Goal: Obtain resource: Obtain resource

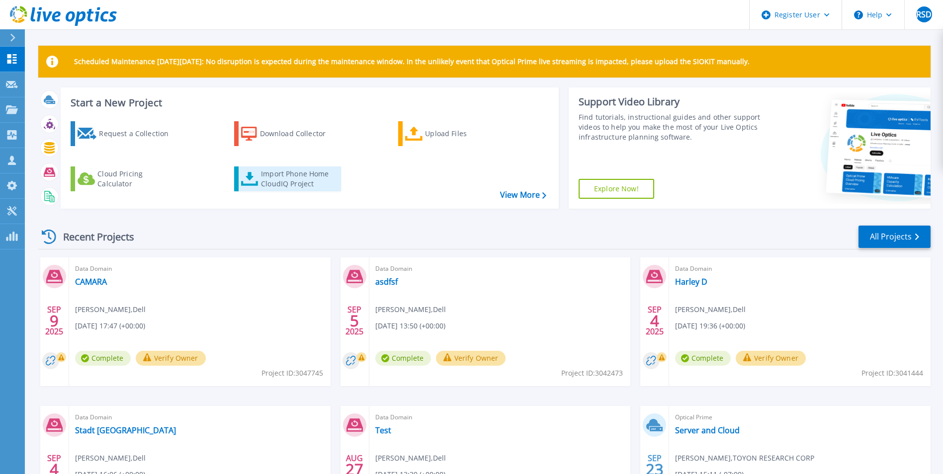
click at [308, 176] on div "Import Phone Home CloudIQ Project" at bounding box center [300, 179] width 78 height 20
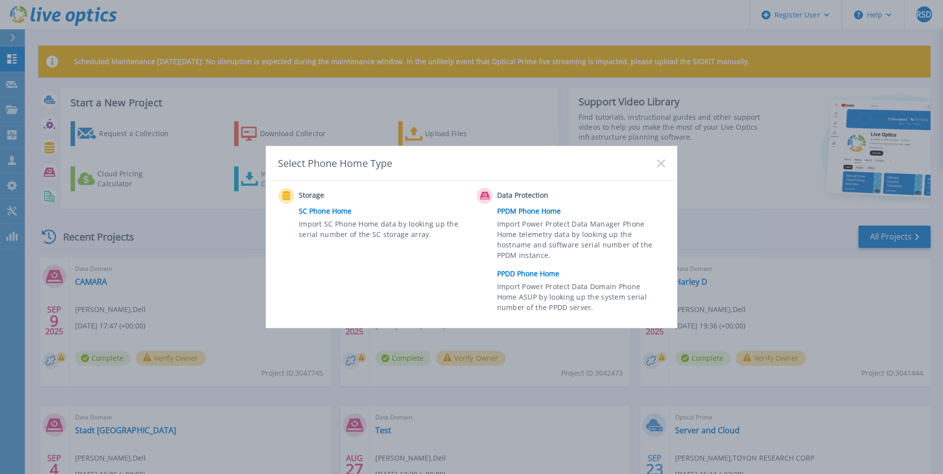
click at [527, 284] on span "Import Power Protect Data Domain Phone Home ASUP by looking up the system seria…" at bounding box center [580, 298] width 166 height 34
click at [533, 277] on link "PPDD Phone Home" at bounding box center [583, 274] width 173 height 15
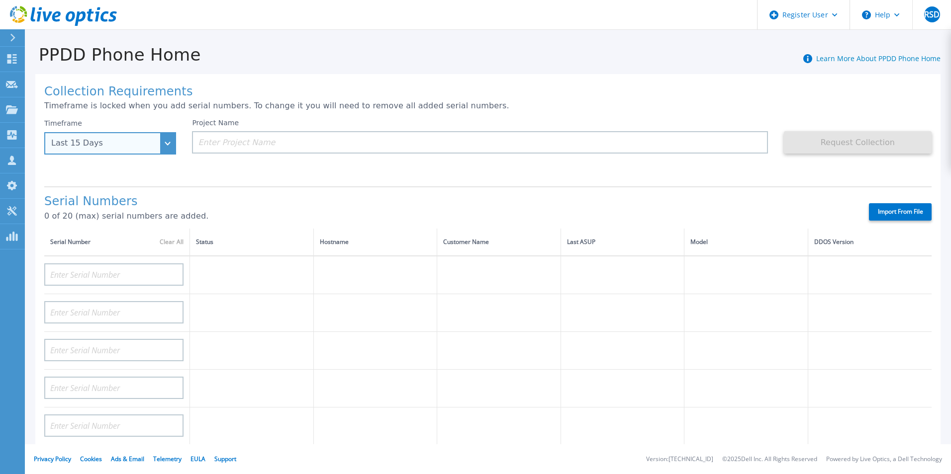
click at [171, 144] on div "Last 15 Days" at bounding box center [110, 143] width 132 height 22
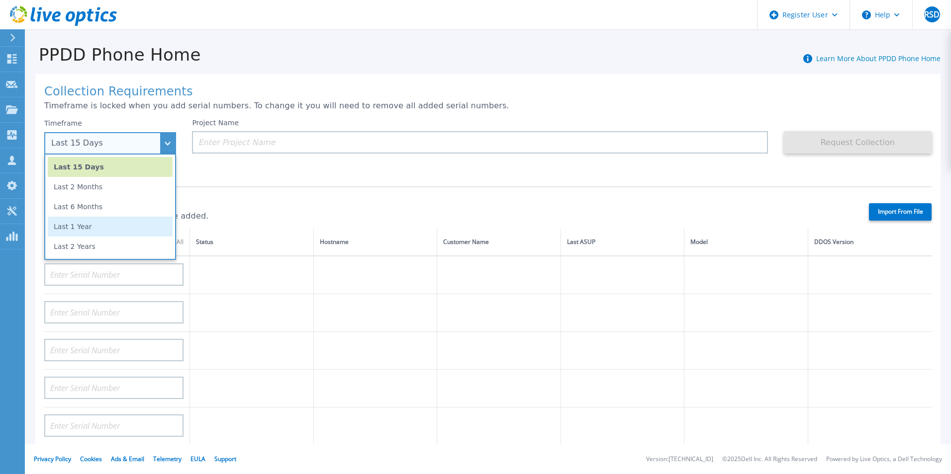
click at [131, 236] on li "Last 1 Year" at bounding box center [110, 227] width 125 height 20
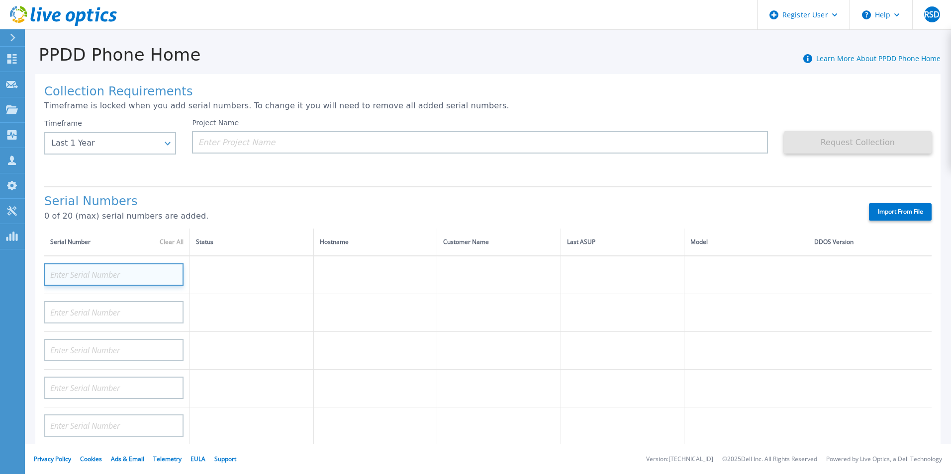
click at [149, 273] on input at bounding box center [113, 275] width 139 height 22
paste input "CKM00181401351"
type input "CKM00181401351"
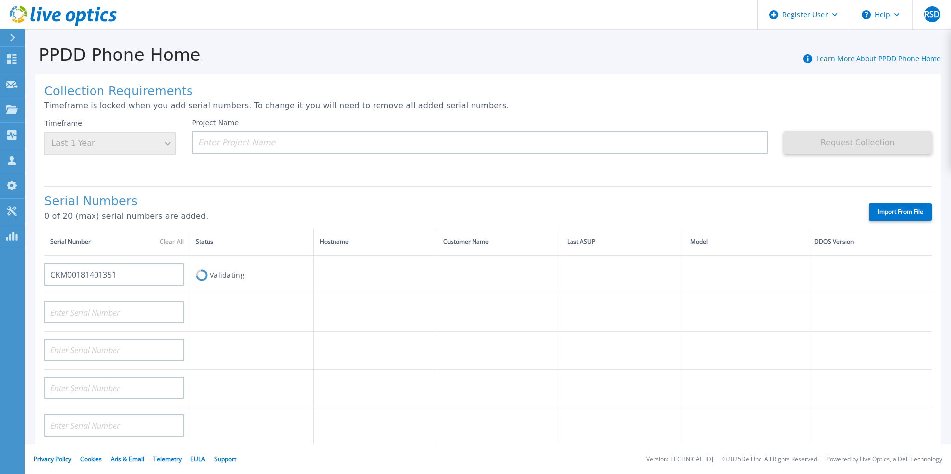
click at [276, 202] on h1 "Serial Numbers" at bounding box center [447, 202] width 807 height 14
click at [280, 141] on input at bounding box center [479, 142] width 575 height 22
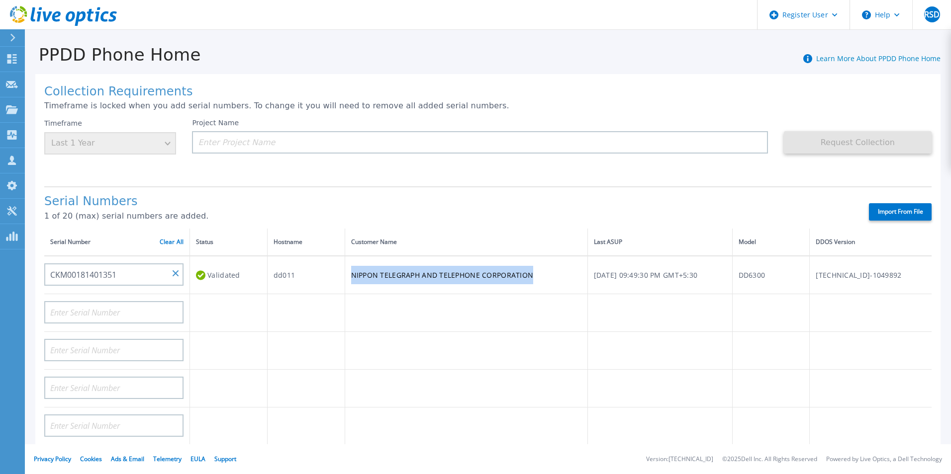
drag, startPoint x: 344, startPoint y: 276, endPoint x: 528, endPoint y: 281, distance: 184.1
click at [528, 281] on td "NIPPON TELEGRAPH AND TELEPHONE CORPORATION" at bounding box center [466, 275] width 243 height 38
copy td "NIPPON TELEGRAPH AND TELEPHONE CORPORATION"
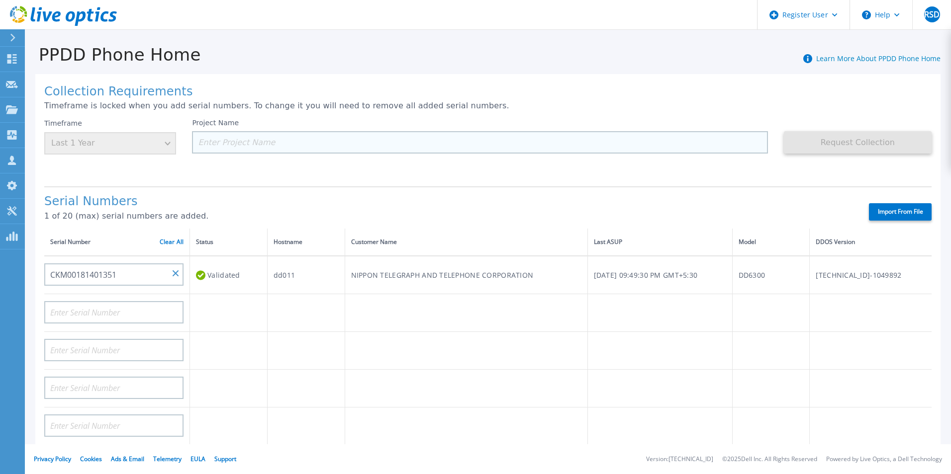
click at [328, 148] on input at bounding box center [479, 142] width 575 height 22
paste input "NIPPON TELEGRAPH AND TELEPHONE CORPORATION"
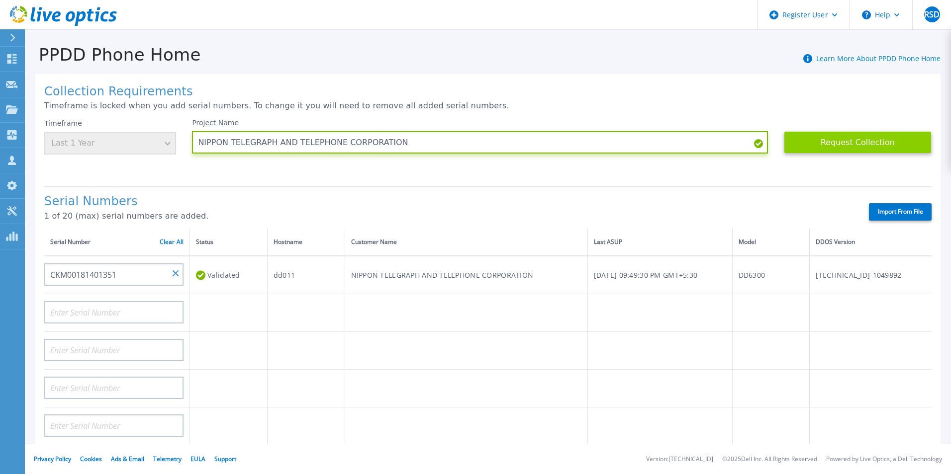
type input "NIPPON TELEGRAPH AND TELEPHONE CORPORATION"
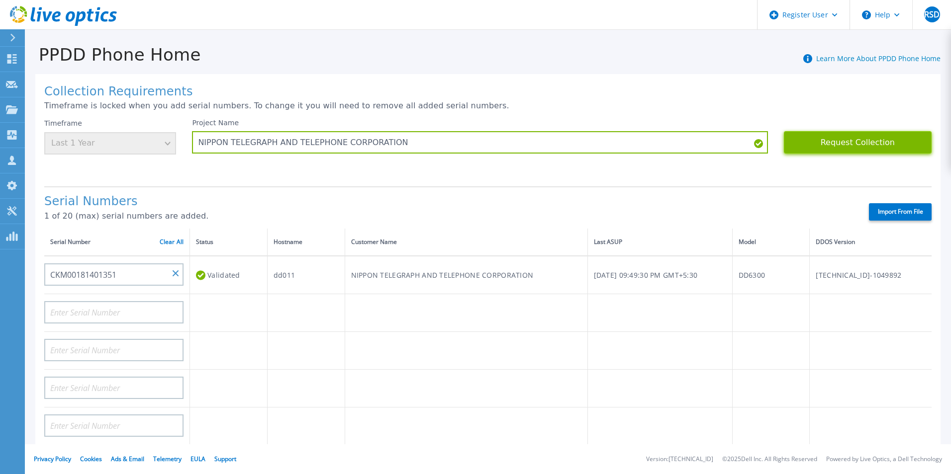
click at [824, 144] on button "Request Collection" at bounding box center [858, 142] width 148 height 22
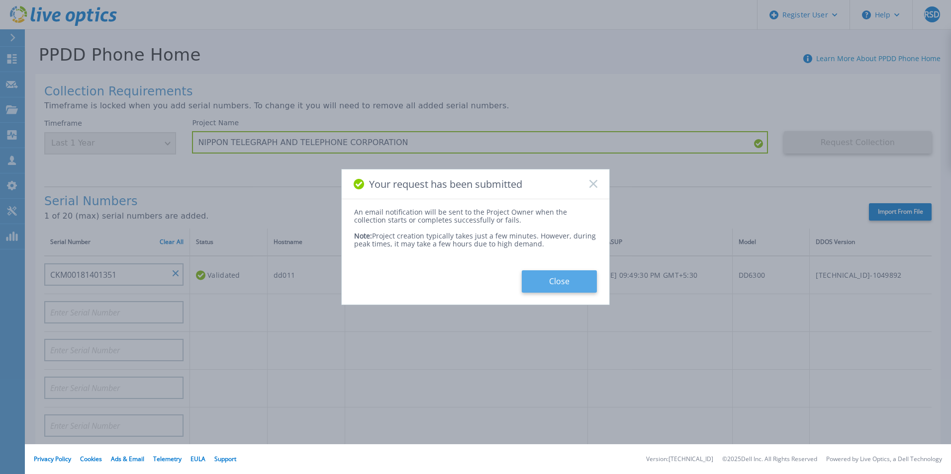
click at [578, 286] on button "Close" at bounding box center [559, 282] width 75 height 22
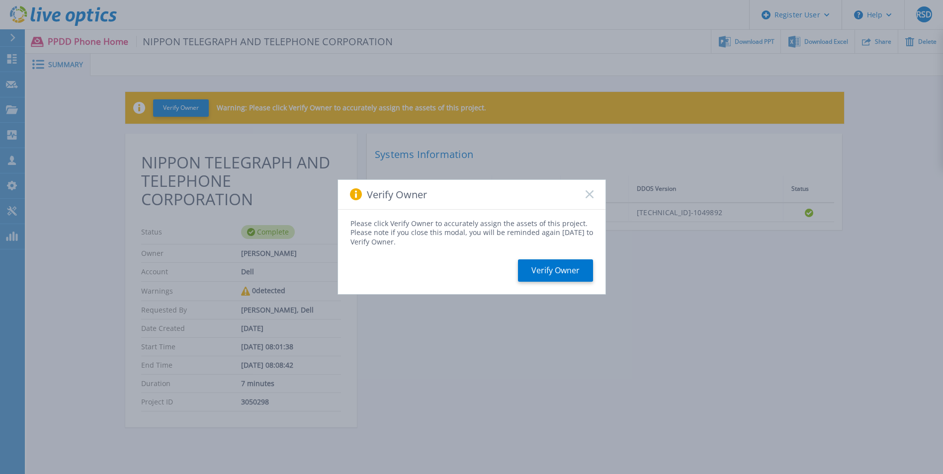
click at [590, 197] on icon at bounding box center [590, 194] width 8 height 8
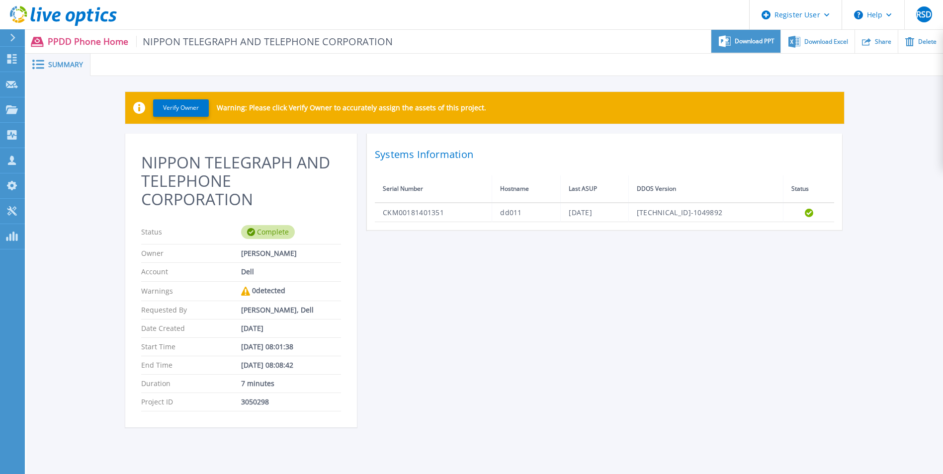
click at [741, 40] on span "Download PPT" at bounding box center [755, 41] width 40 height 6
